Goal: Information Seeking & Learning: Learn about a topic

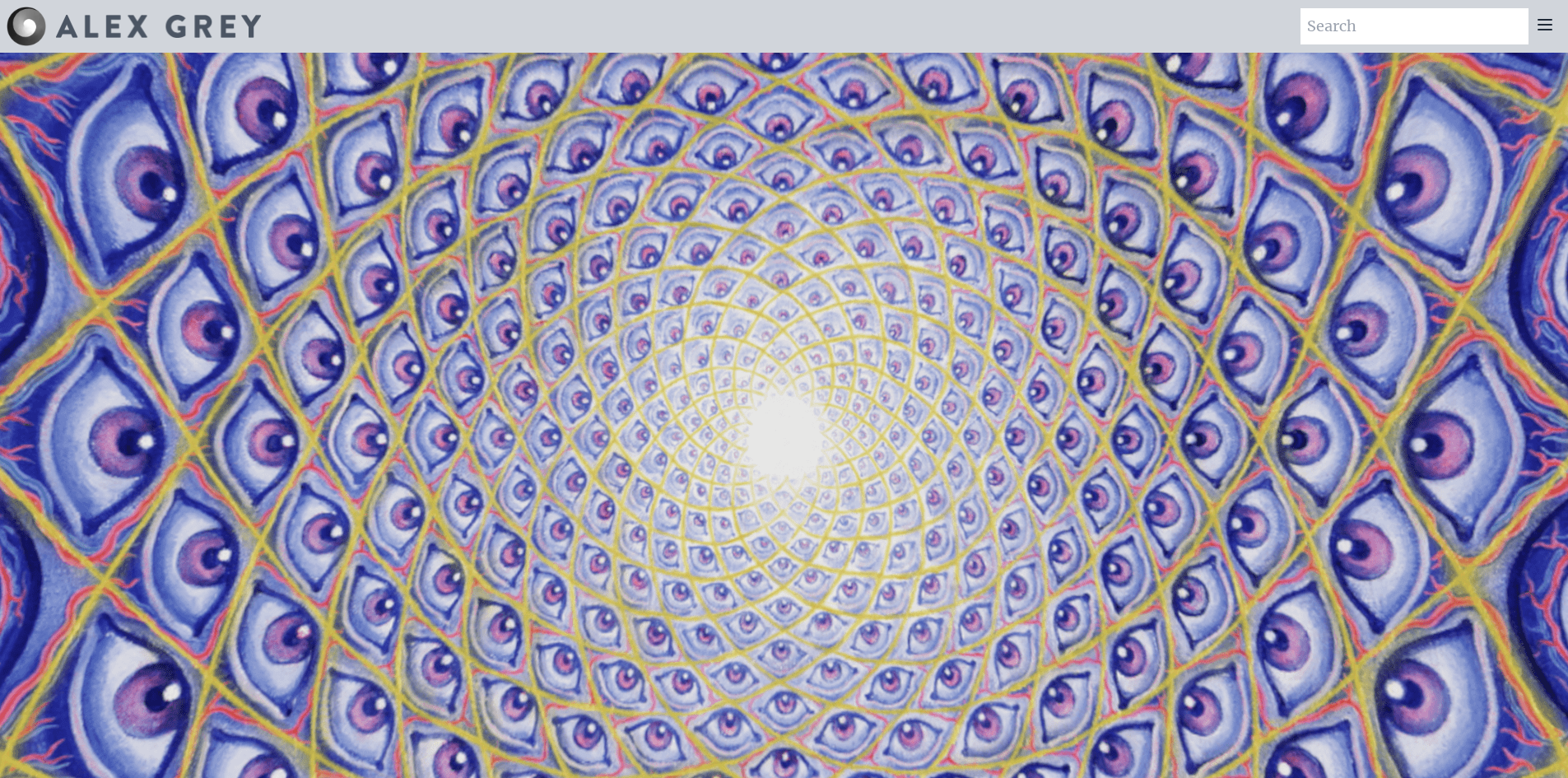
click at [1554, 27] on icon at bounding box center [1544, 24] width 20 height 20
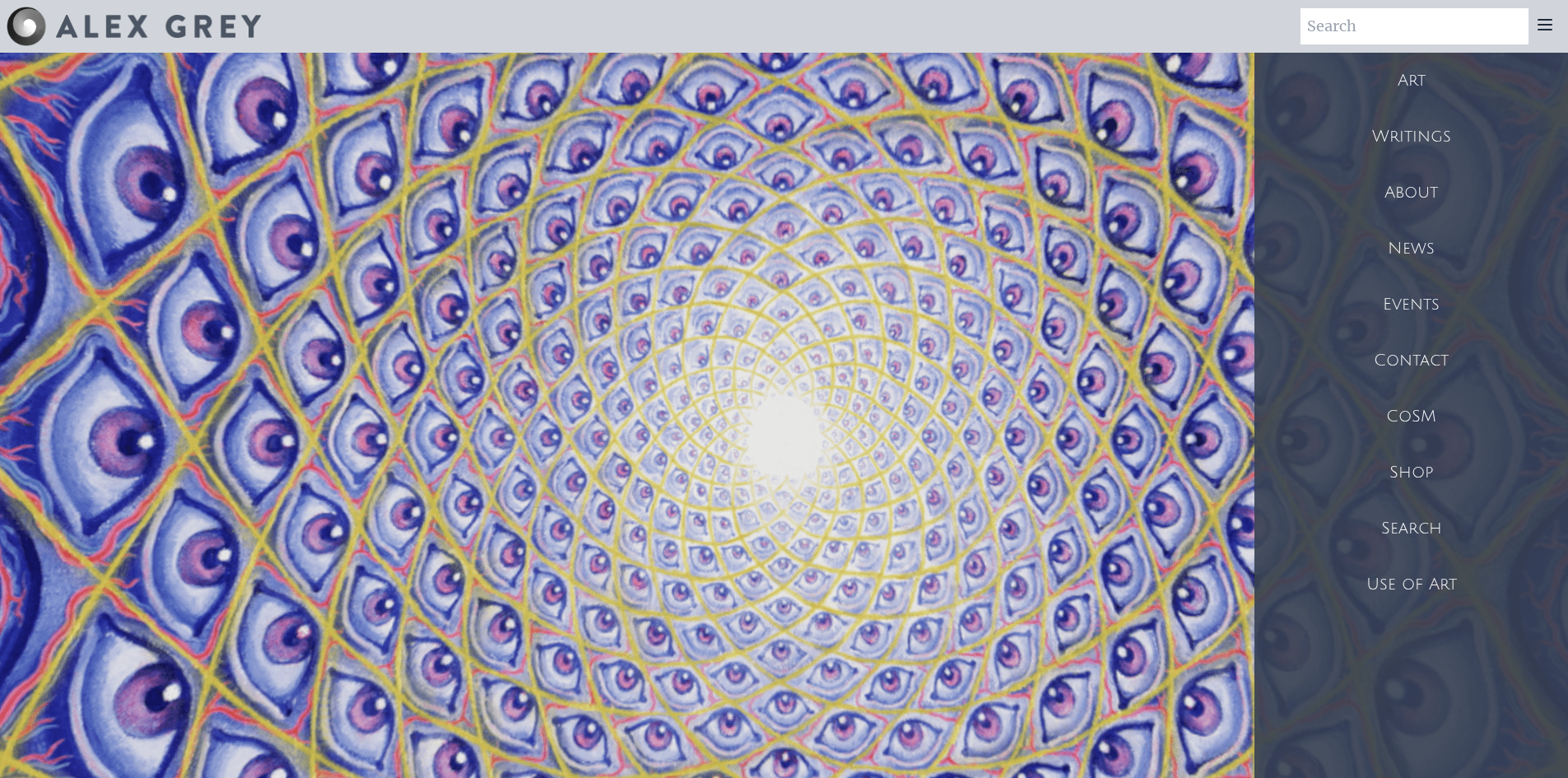
click at [1436, 68] on div "Art" at bounding box center [1411, 81] width 313 height 56
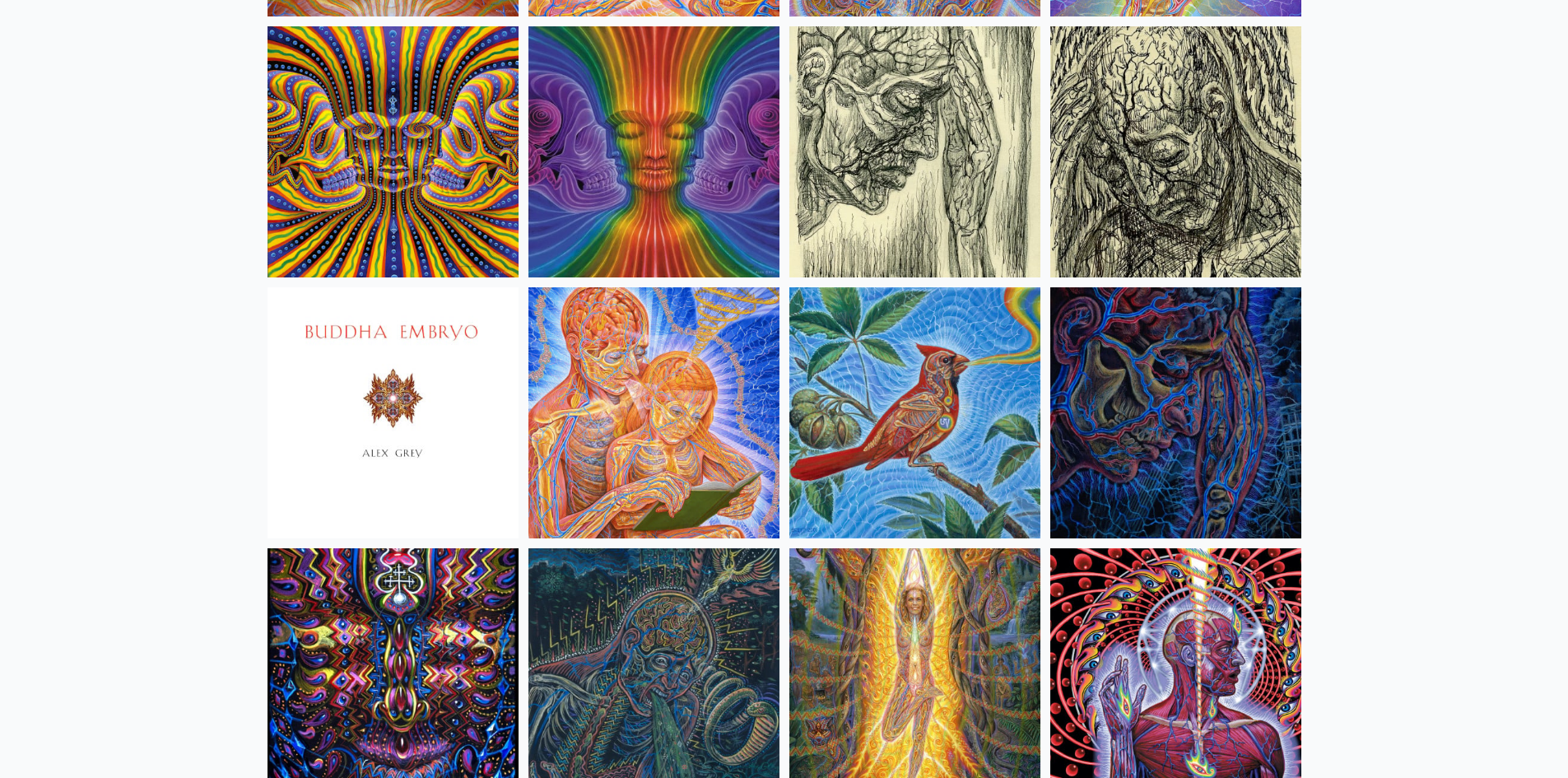
scroll to position [10294, 0]
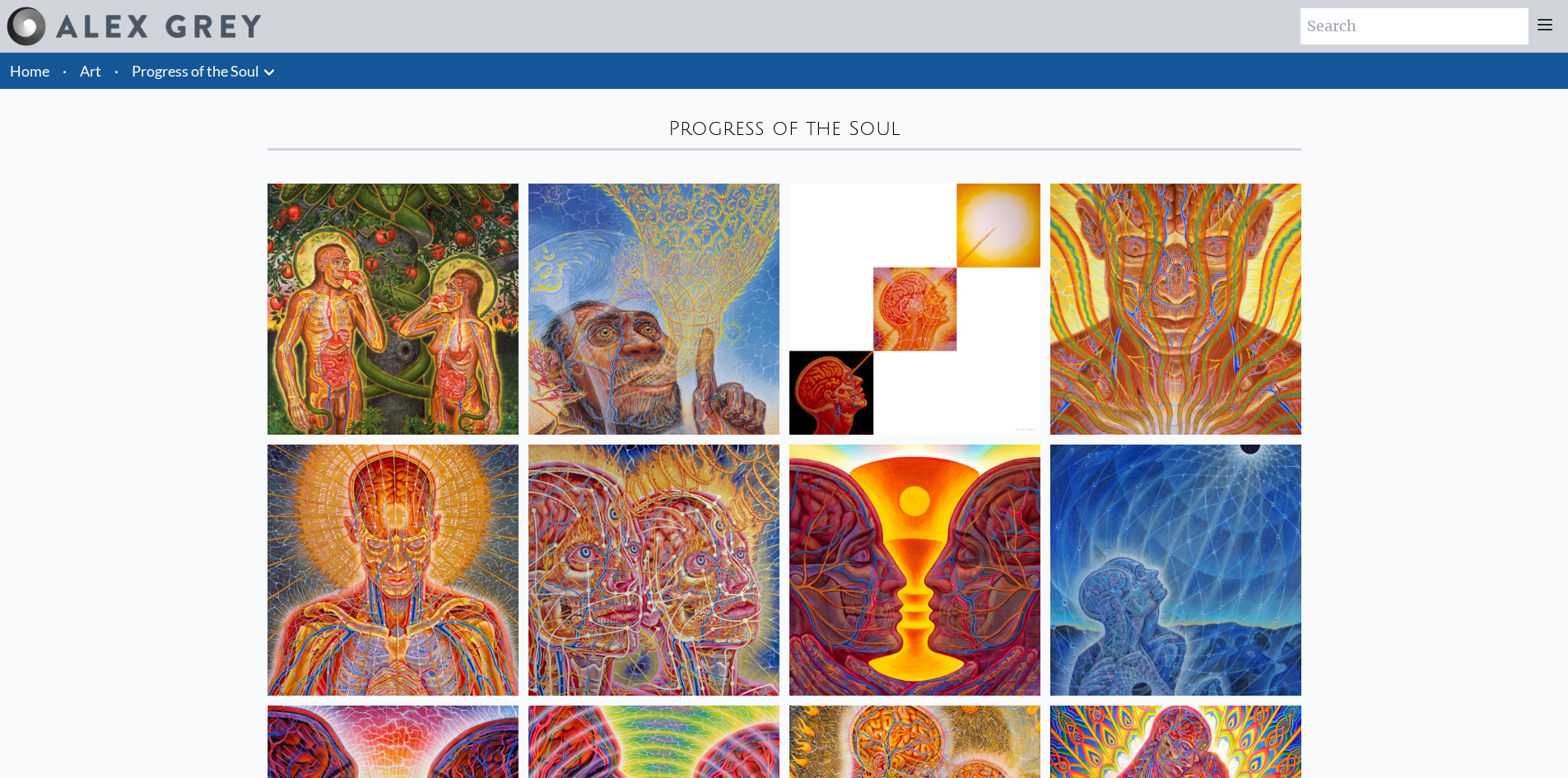
click at [413, 305] on img at bounding box center [393, 309] width 251 height 251
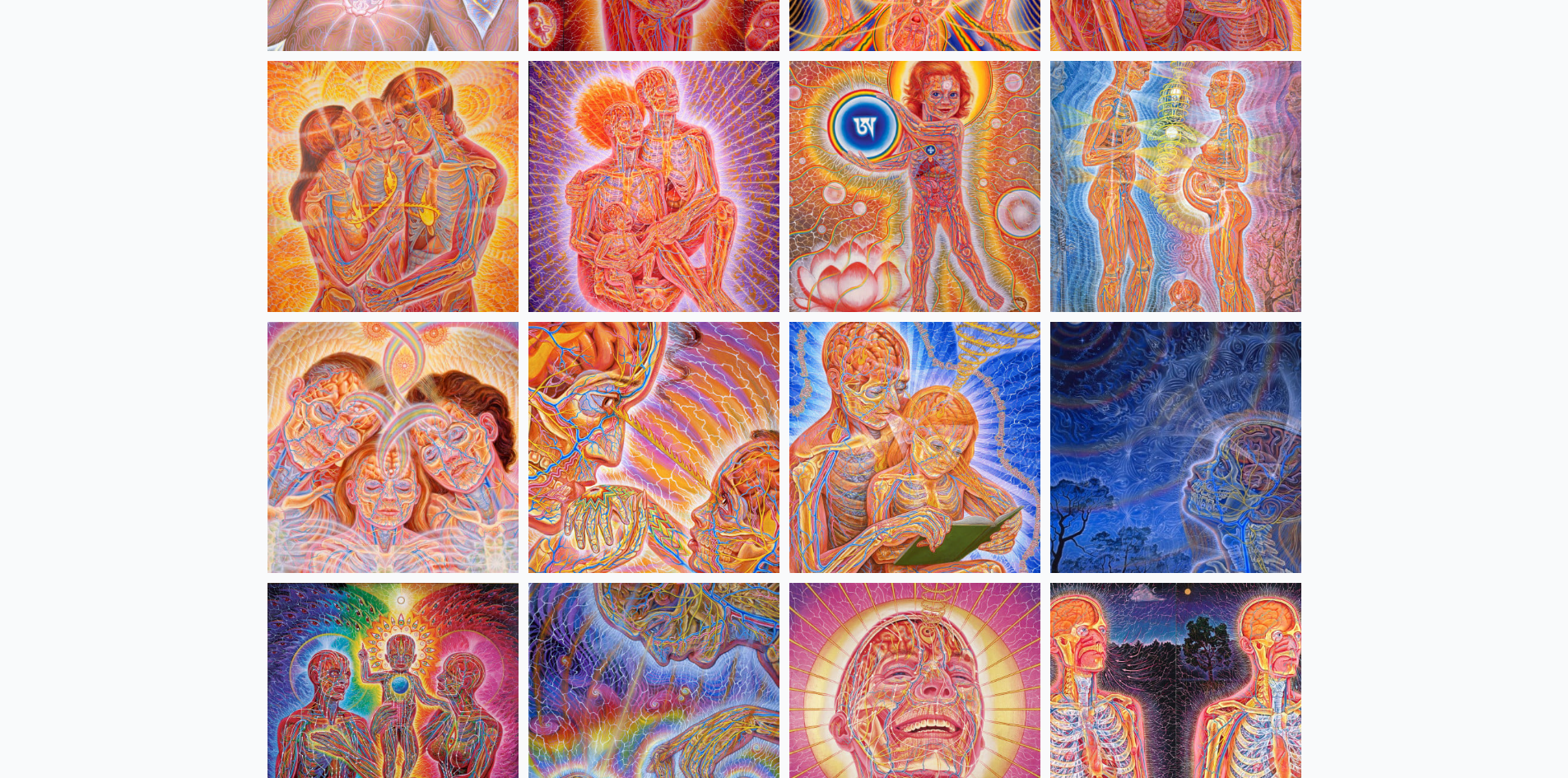
scroll to position [1482, 0]
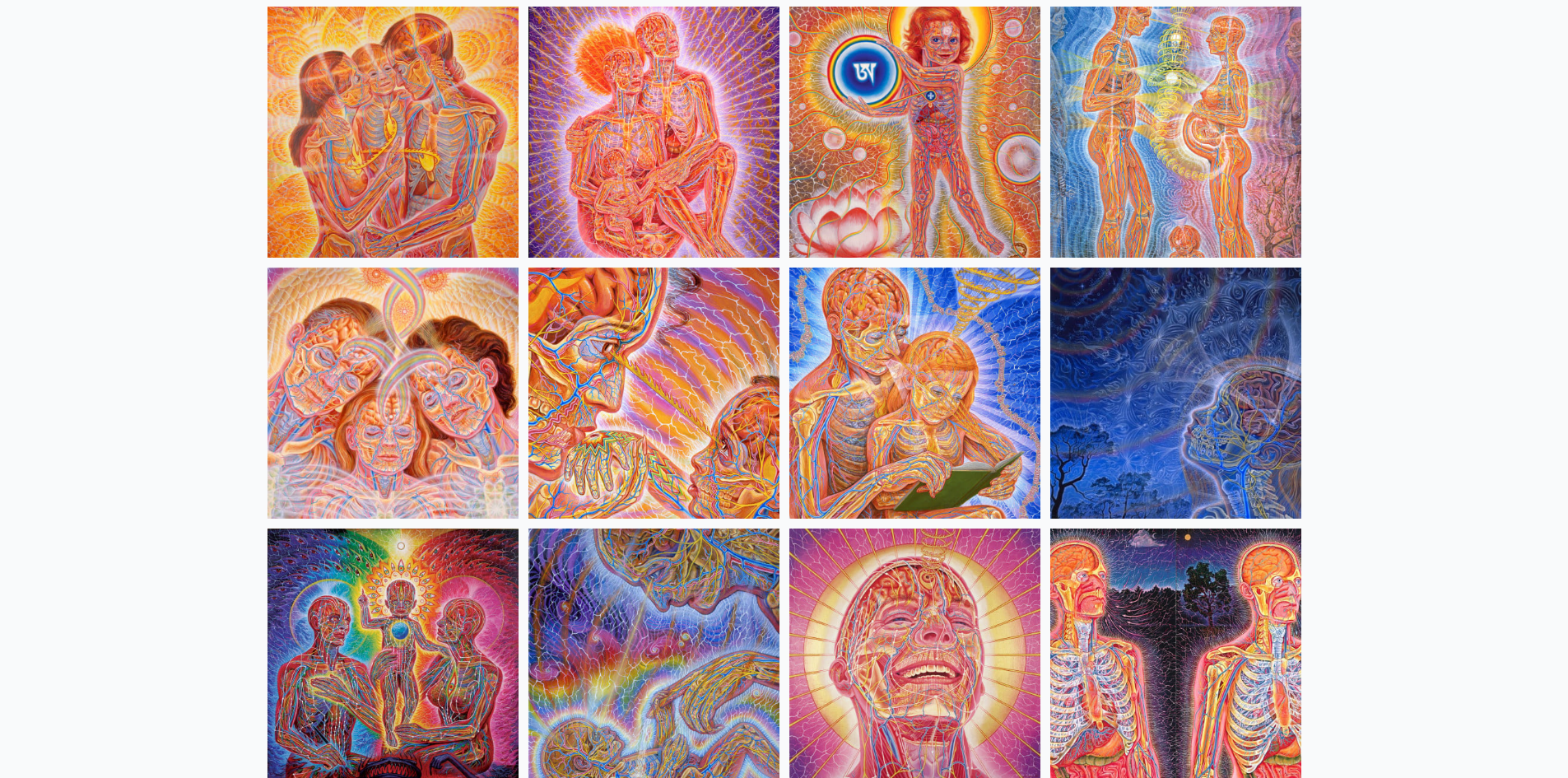
click at [1133, 199] on img at bounding box center [1176, 132] width 251 height 251
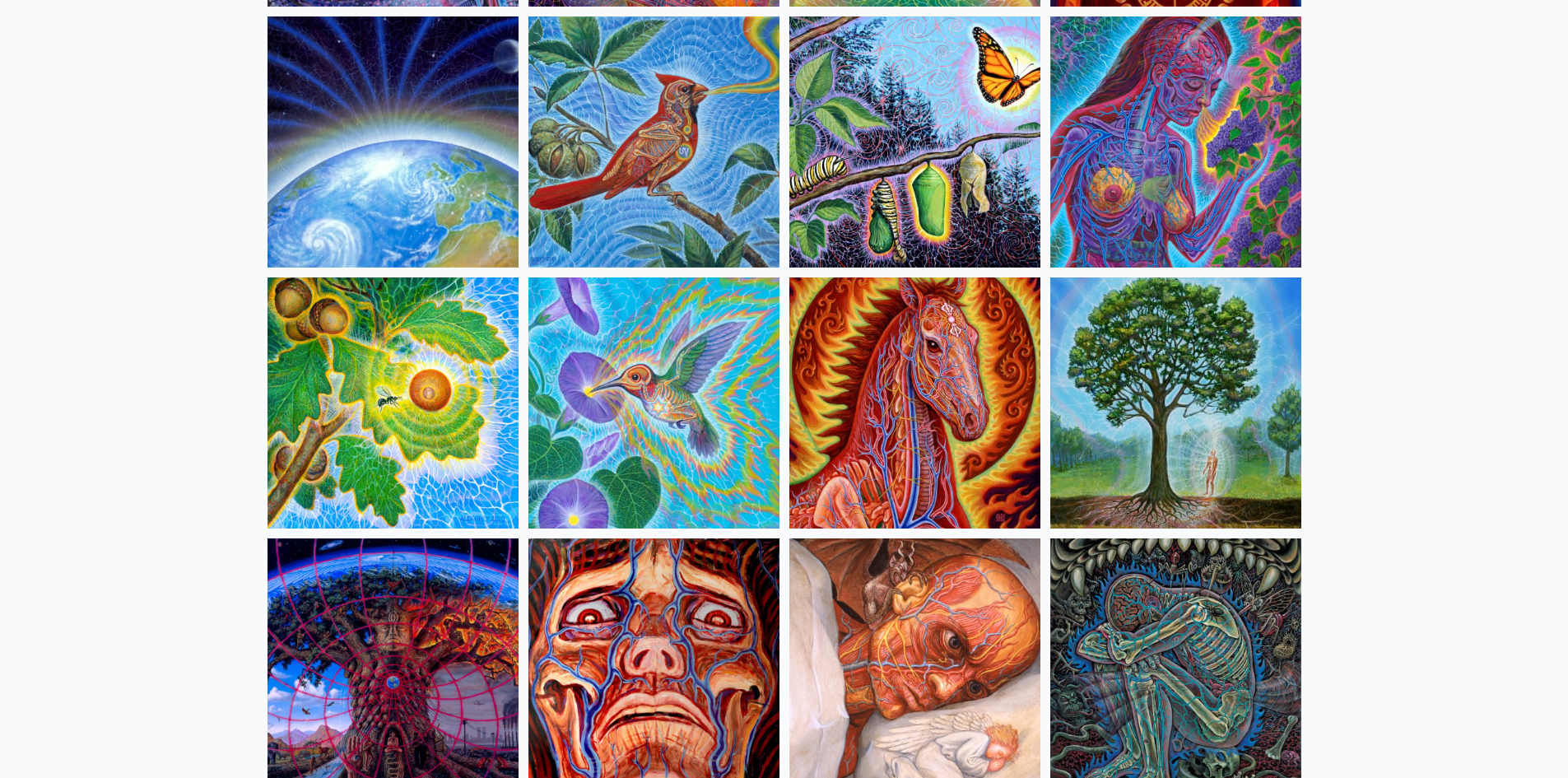
scroll to position [3130, 0]
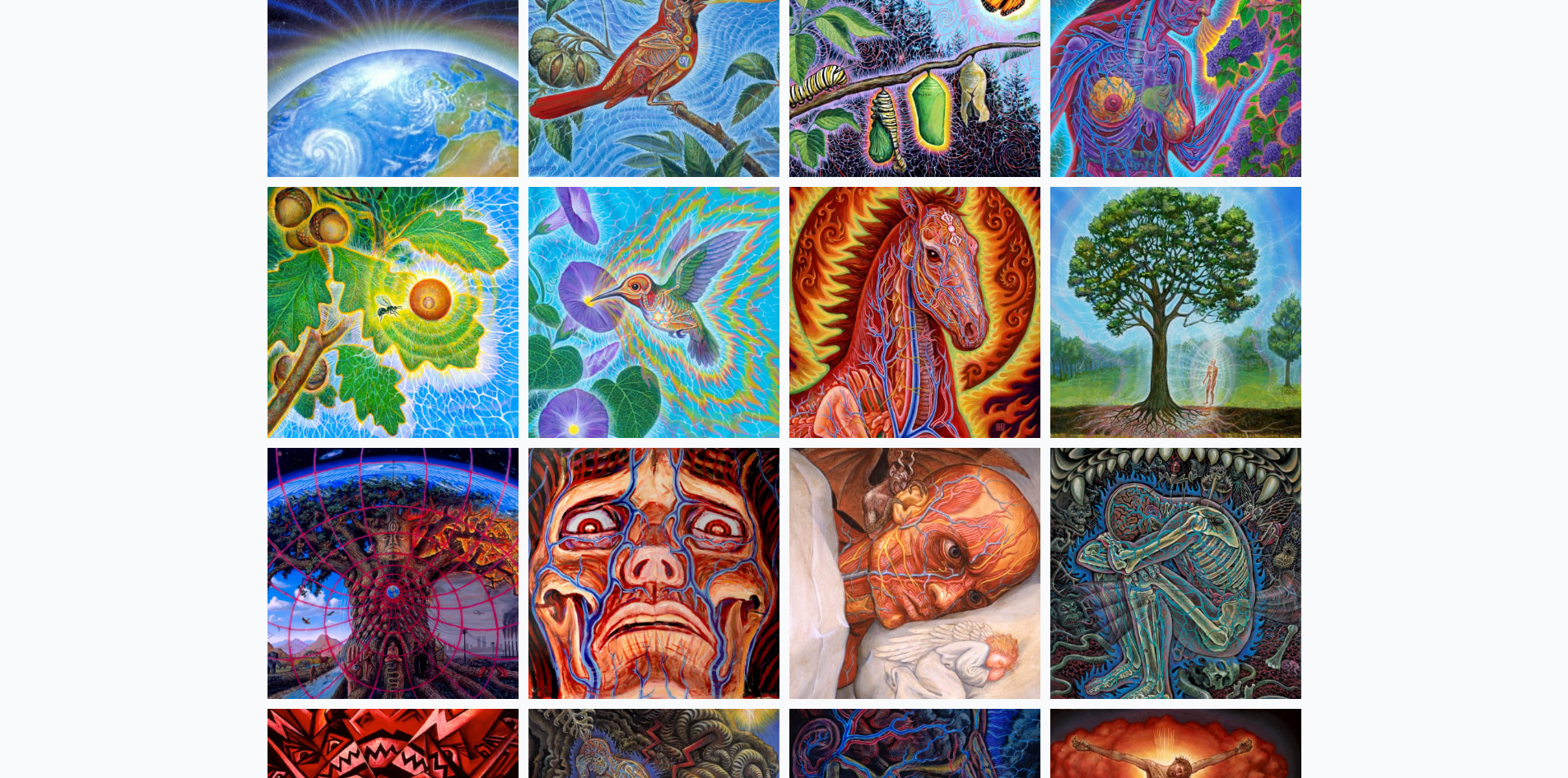
click at [666, 550] on img at bounding box center [654, 573] width 251 height 251
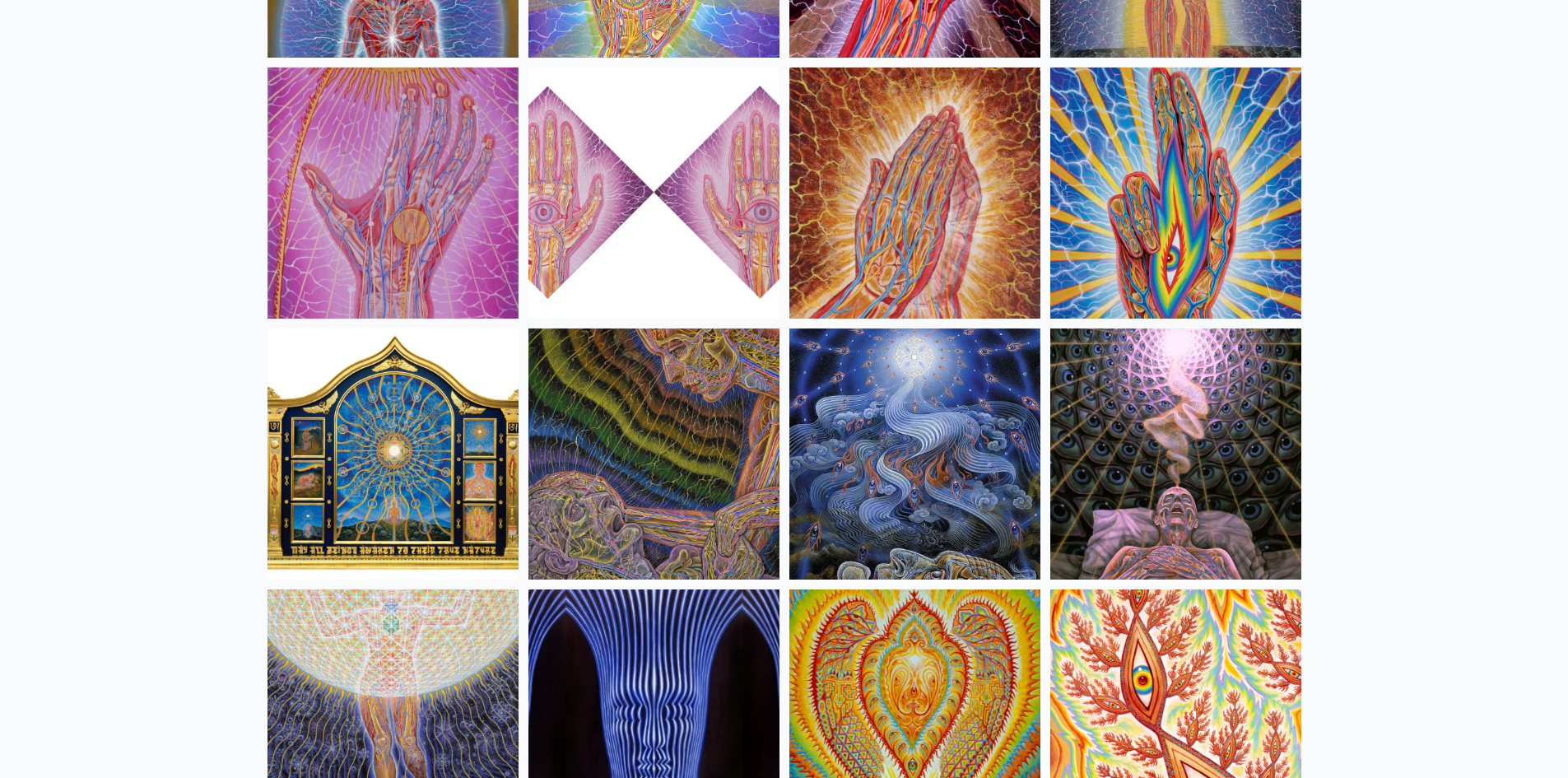
scroll to position [6424, 0]
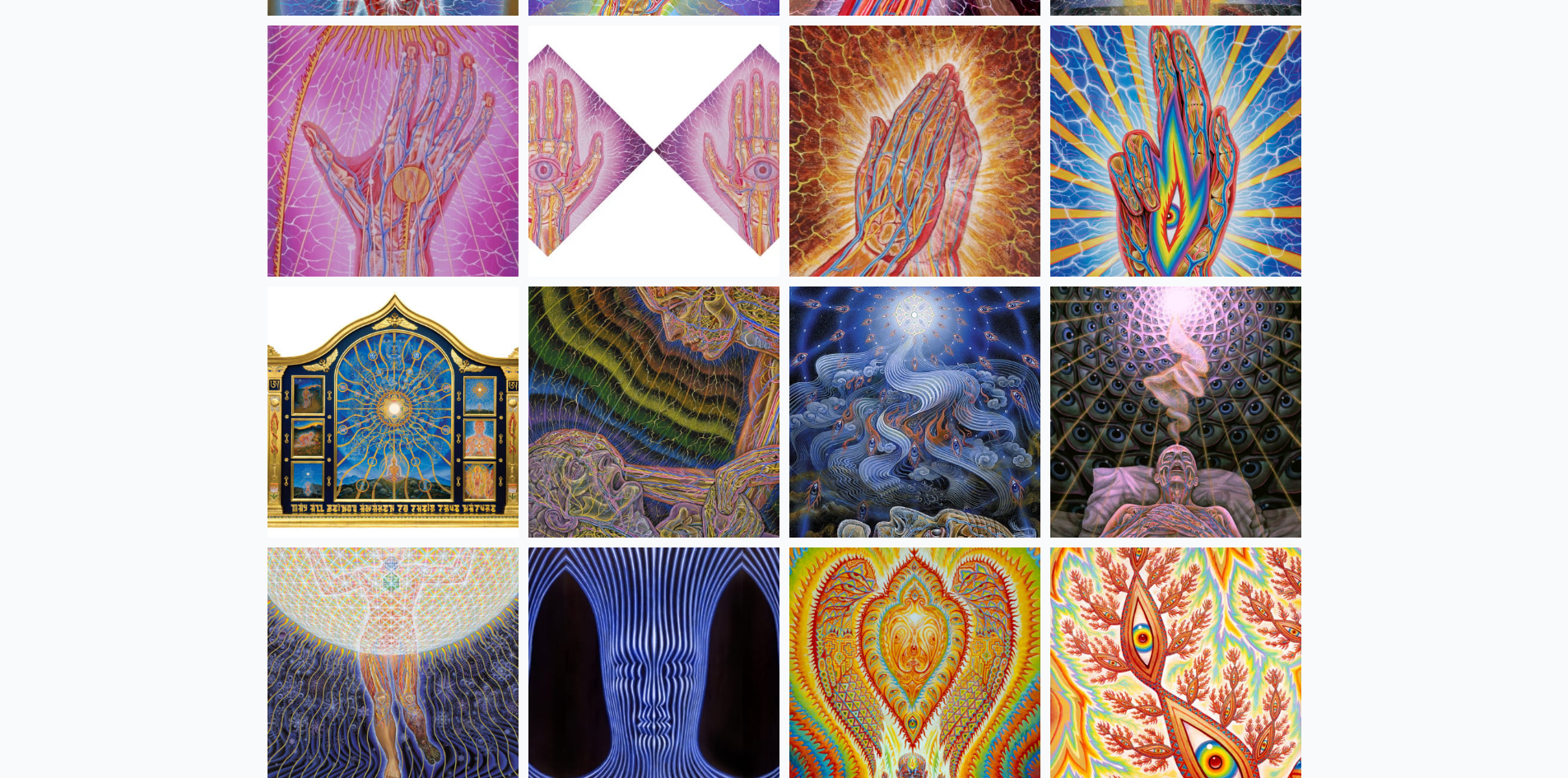
click at [678, 392] on img at bounding box center [654, 412] width 251 height 251
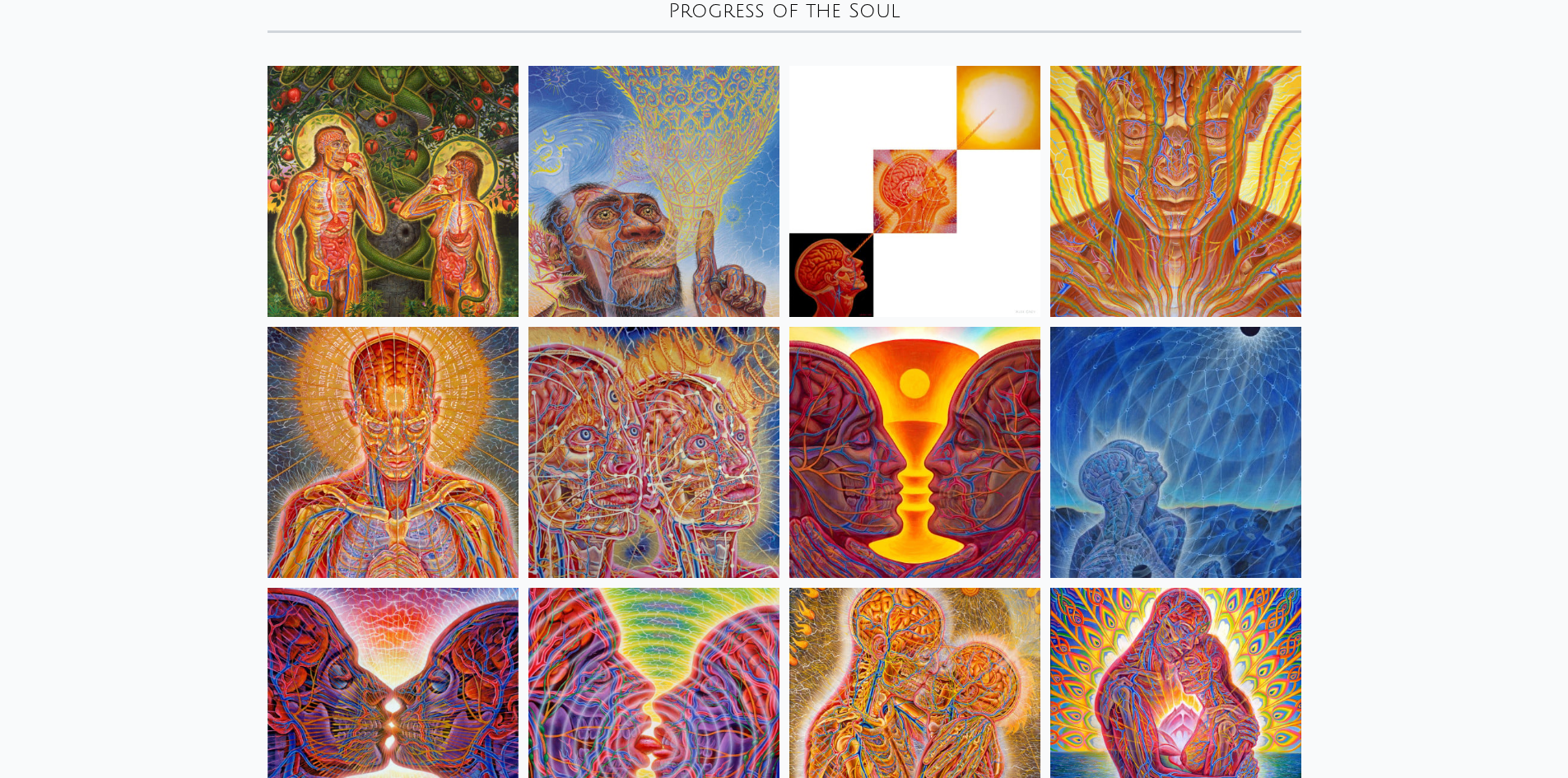
scroll to position [0, 0]
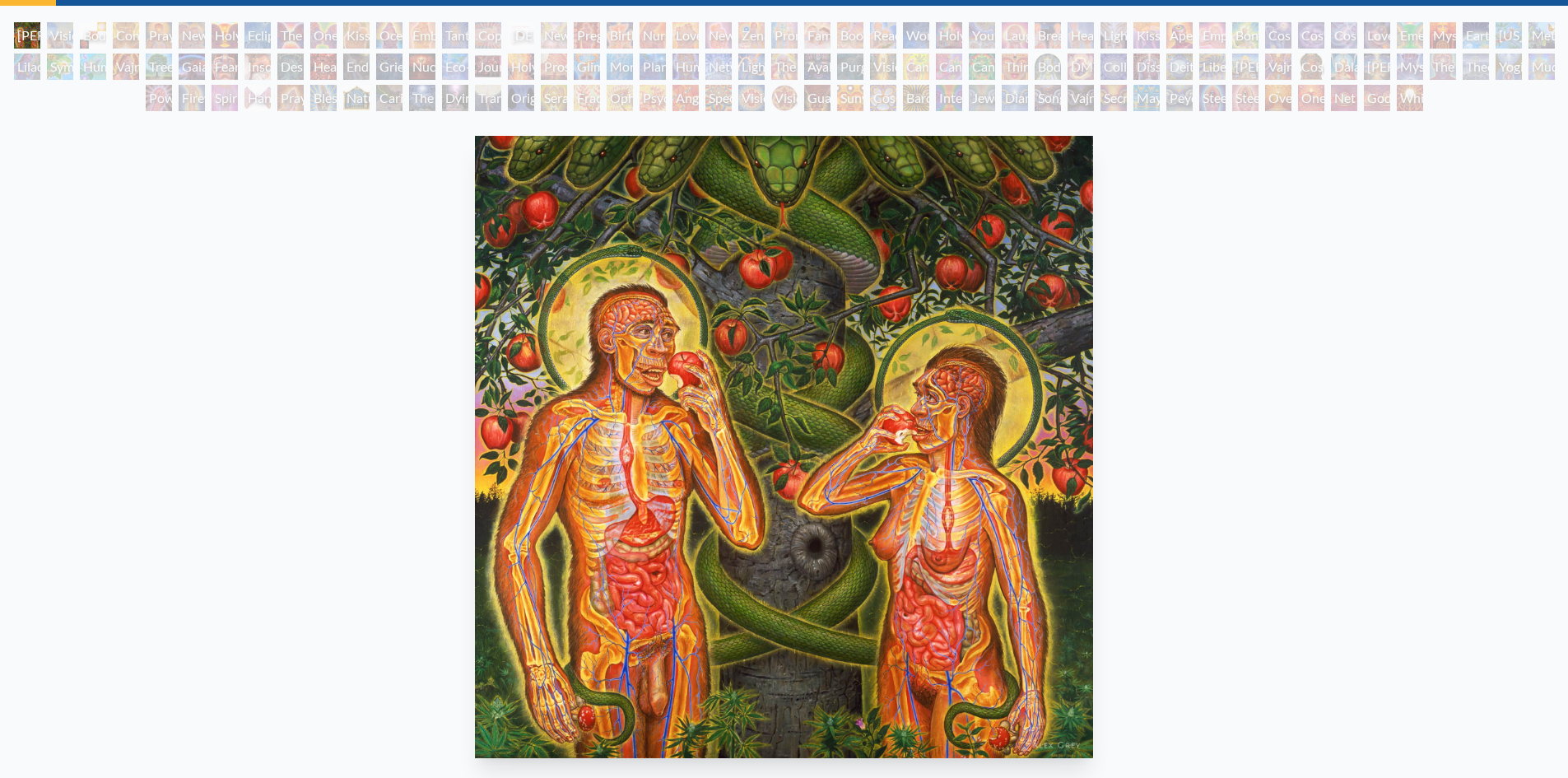
scroll to position [82, 0]
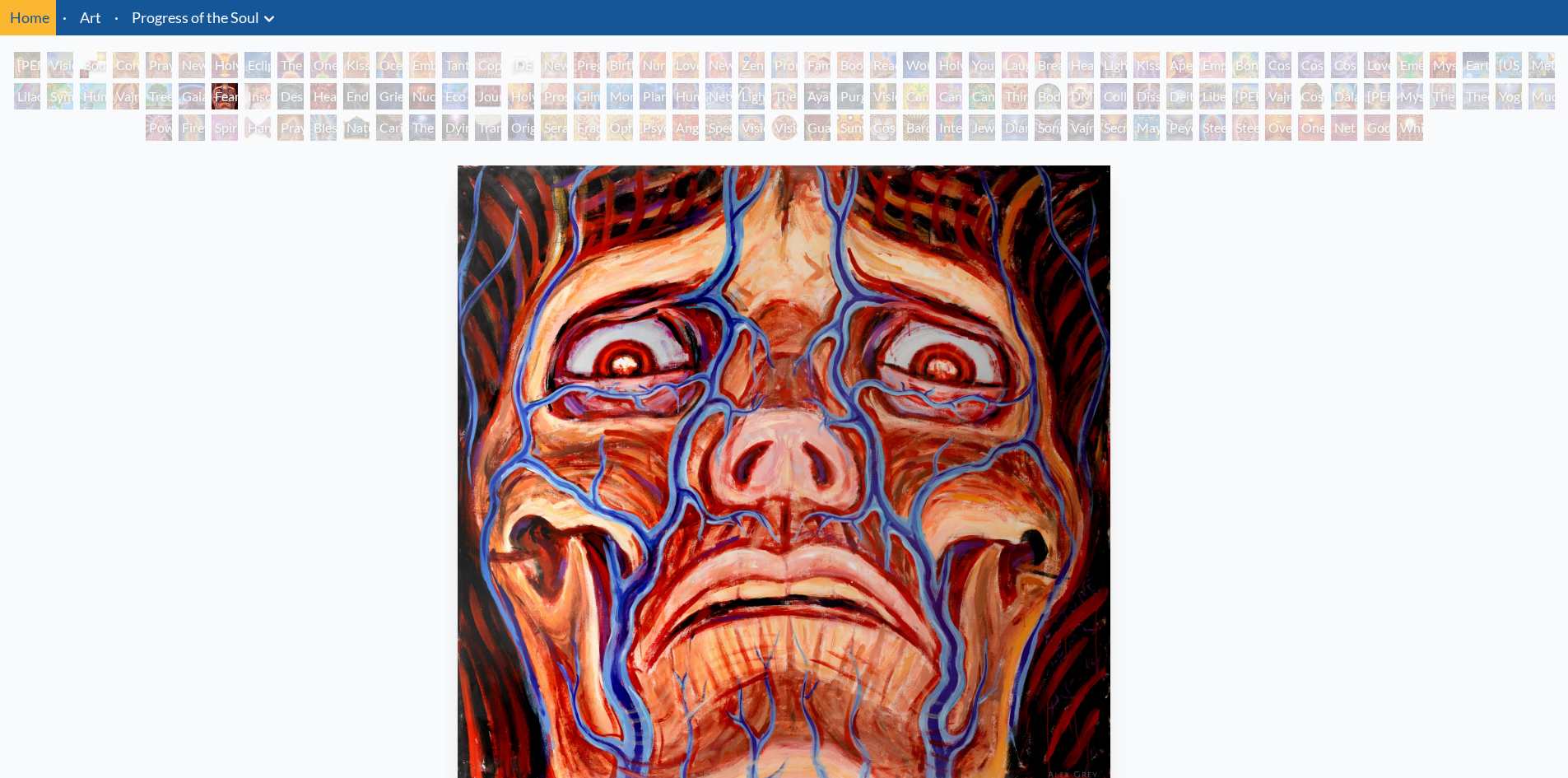
scroll to position [82, 0]
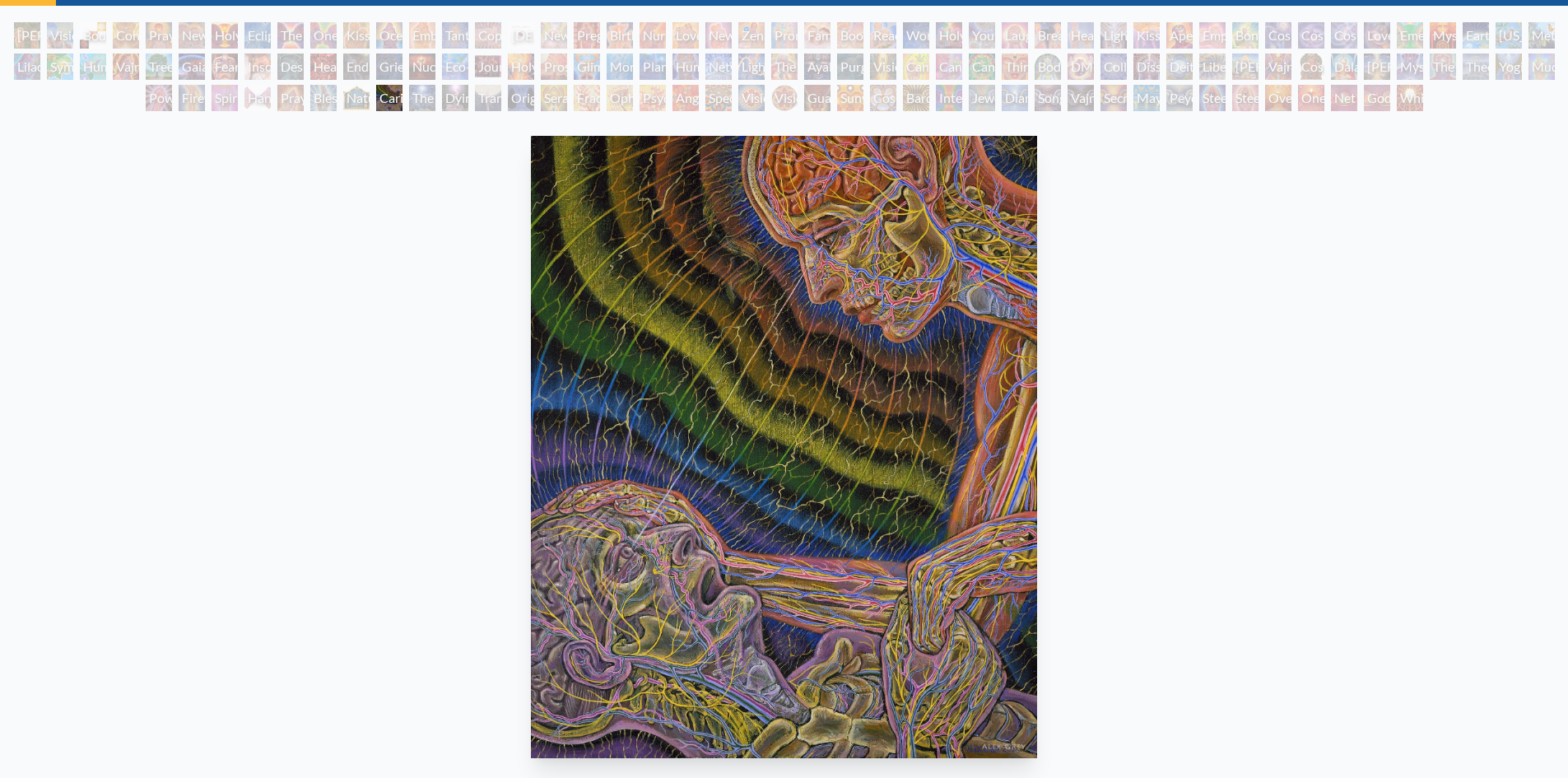
scroll to position [82, 0]
